Goal: Task Accomplishment & Management: Manage account settings

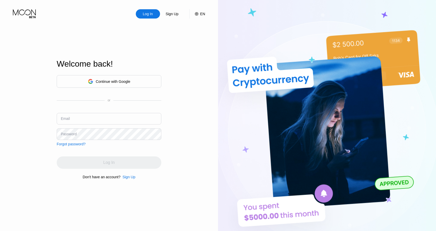
click at [79, 125] on div "Email" at bounding box center [109, 120] width 105 height 15
click at [80, 120] on input "text" at bounding box center [109, 119] width 105 height 12
type input "[EMAIL_ADDRESS][DOMAIN_NAME]"
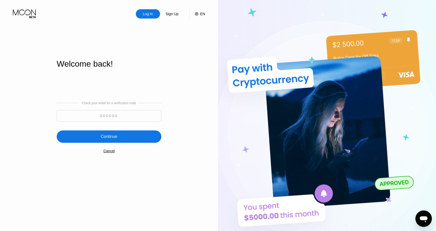
click at [118, 109] on div "Check your email for a verification code" at bounding box center [109, 113] width 105 height 23
click at [118, 116] on input at bounding box center [109, 116] width 105 height 12
paste input "323633"
type input "323633"
click at [123, 133] on div "Continue" at bounding box center [109, 137] width 105 height 12
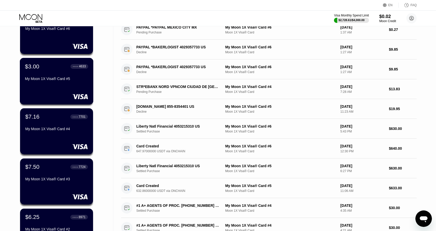
scroll to position [77, 0]
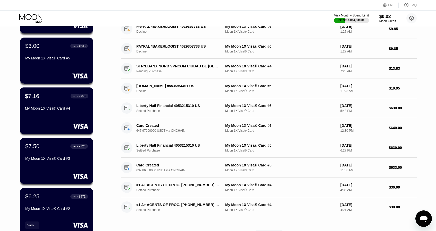
click at [54, 116] on div "$7.16 ● ● ● ● 7701 My Moon 1X Visa® Card #4" at bounding box center [57, 111] width 74 height 47
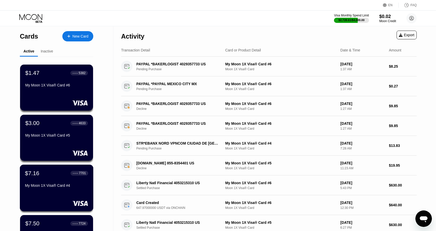
click at [51, 173] on div "$7.16 ● ● ● ● 7701" at bounding box center [56, 173] width 63 height 7
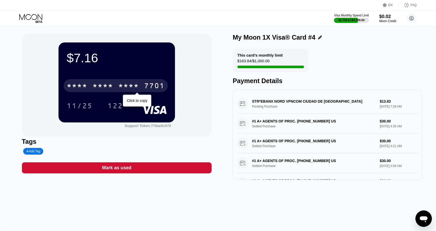
click at [118, 86] on div "* * * * * * * * * * * * 7701" at bounding box center [116, 85] width 104 height 13
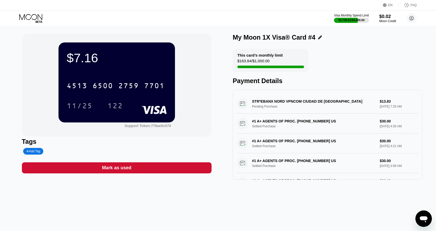
click at [36, 16] on icon at bounding box center [31, 18] width 24 height 9
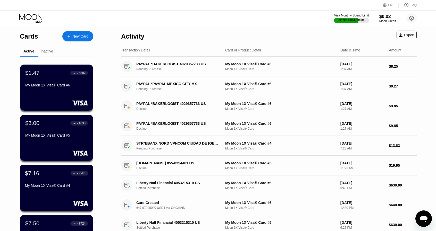
click at [64, 187] on div "My Moon 1X Visa® Card #4" at bounding box center [56, 186] width 63 height 4
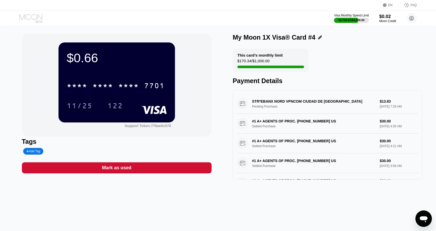
click at [31, 16] on icon at bounding box center [31, 18] width 24 height 9
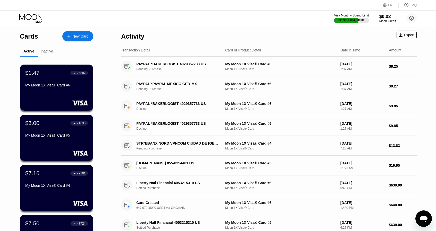
click at [35, 20] on icon at bounding box center [31, 18] width 24 height 9
click at [56, 177] on div "$7.16 ● ● ● ● 7701" at bounding box center [56, 173] width 63 height 7
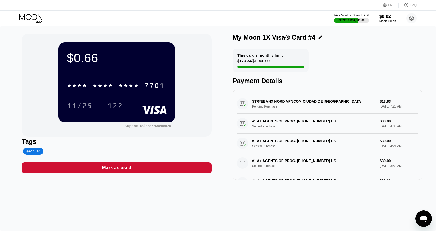
click at [31, 17] on icon at bounding box center [31, 18] width 24 height 9
